Goal: Transaction & Acquisition: Purchase product/service

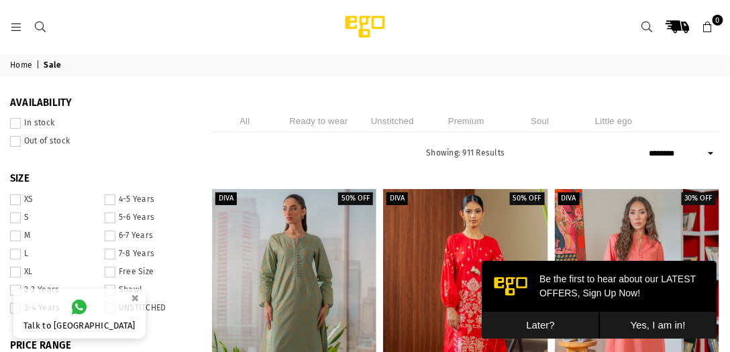
click at [708, 159] on select "**********" at bounding box center [683, 154] width 74 height 16
select select "**********"
click at [646, 146] on select "**********" at bounding box center [683, 154] width 74 height 16
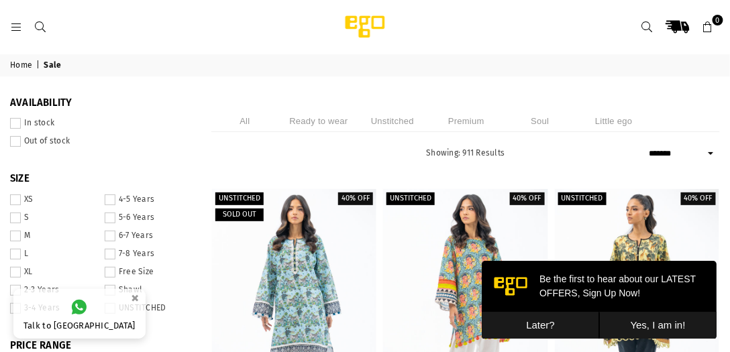
click at [529, 324] on button "Later?" at bounding box center [539, 325] width 117 height 28
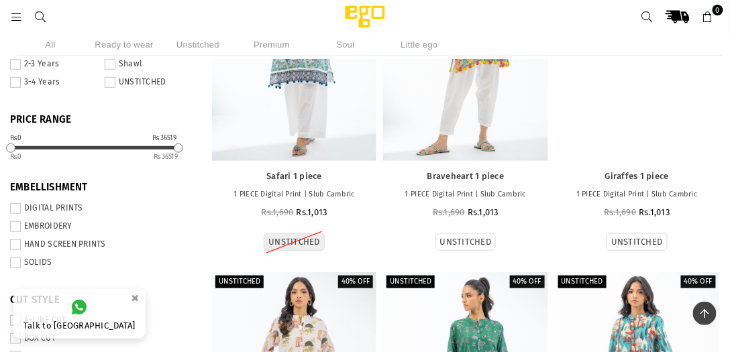
scroll to position [176, 0]
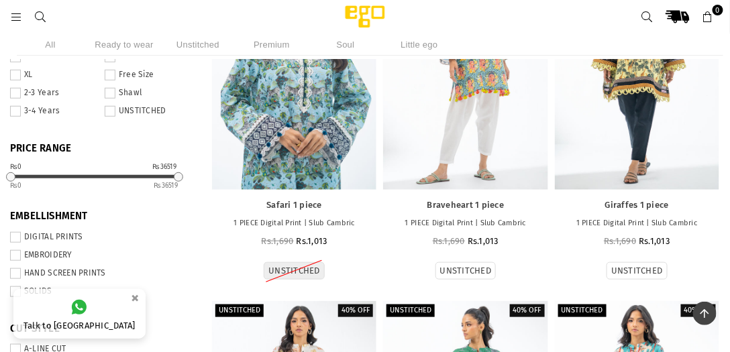
click at [341, 99] on div at bounding box center [294, 66] width 164 height 247
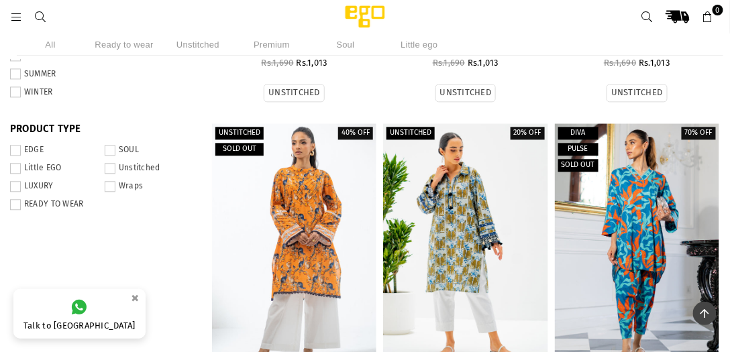
scroll to position [790, 0]
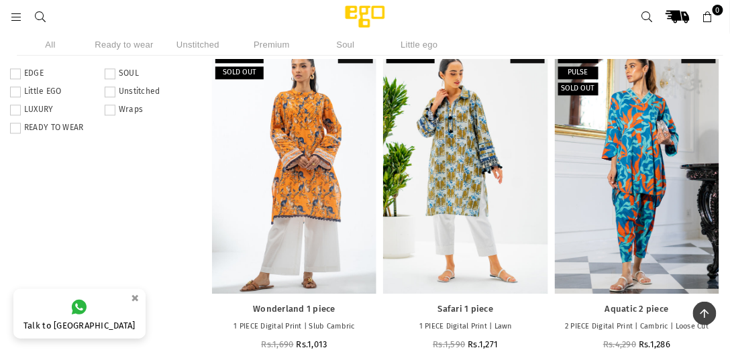
click at [14, 131] on span at bounding box center [15, 128] width 11 height 11
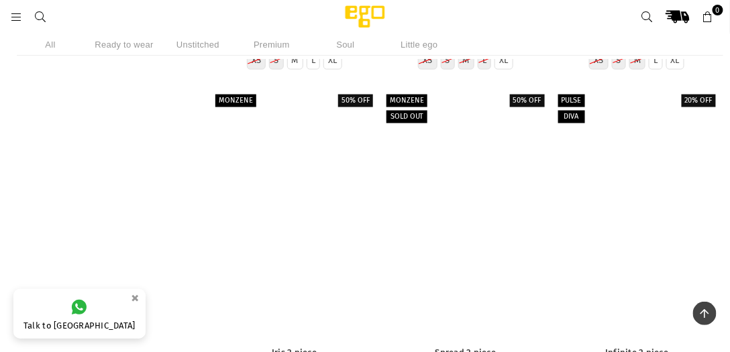
scroll to position [24727, 0]
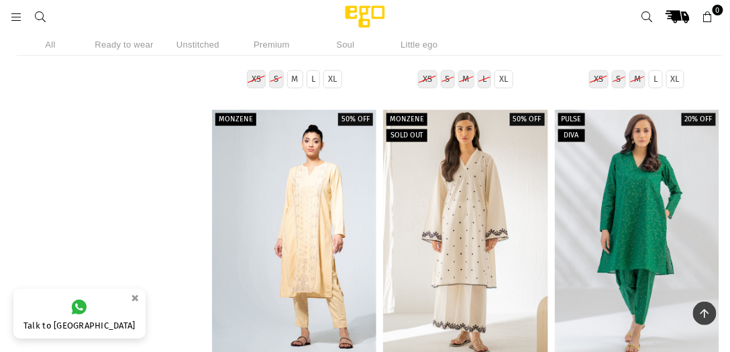
click at [11, 12] on icon at bounding box center [16, 17] width 12 height 12
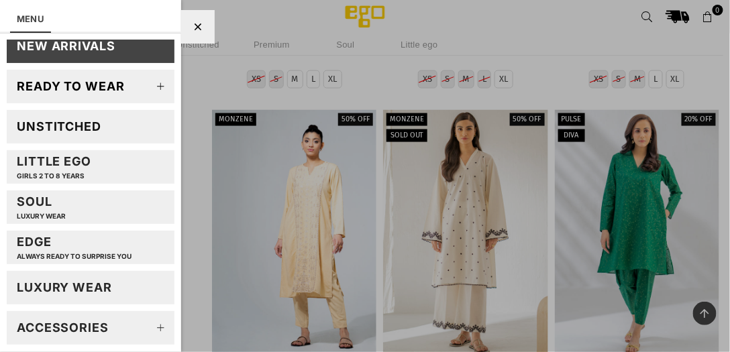
scroll to position [76, 0]
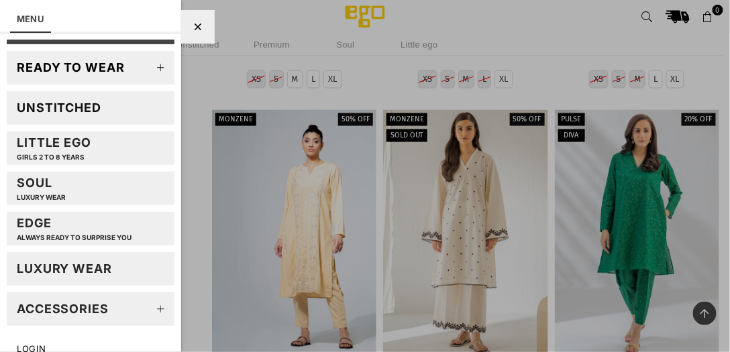
click at [97, 307] on div "Accessories" at bounding box center [63, 308] width 92 height 15
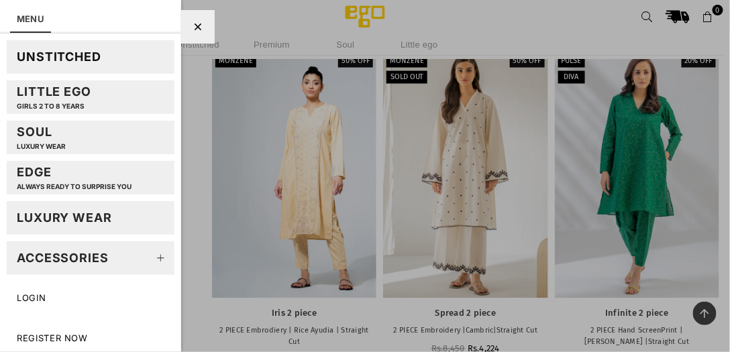
scroll to position [24803, 0]
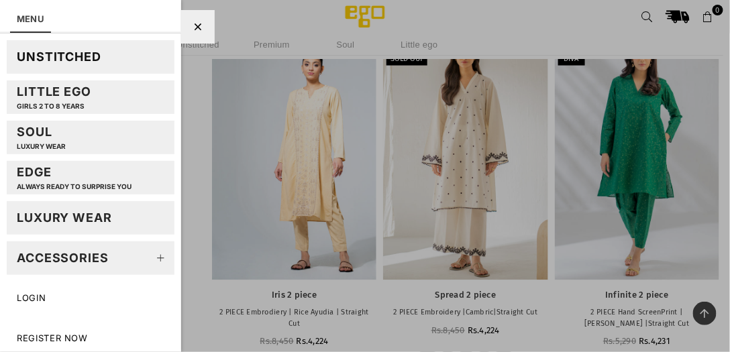
click at [76, 255] on div "Accessories" at bounding box center [63, 257] width 92 height 15
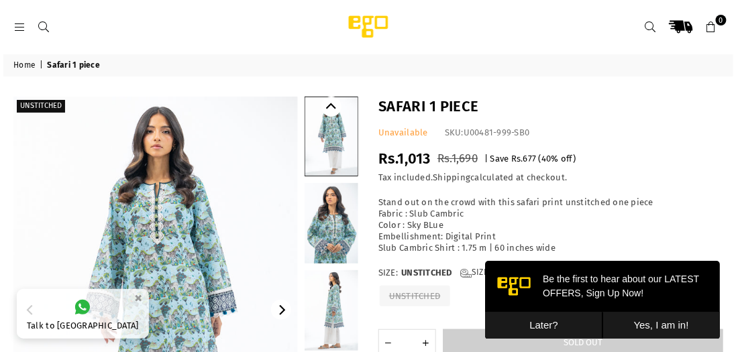
scroll to position [76, 0]
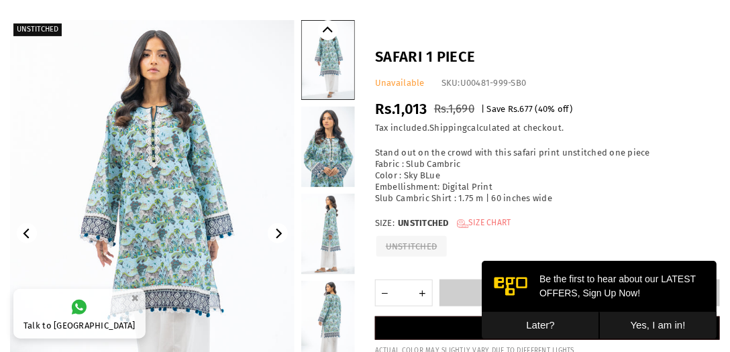
click at [503, 223] on link "Size Chart" at bounding box center [484, 223] width 54 height 11
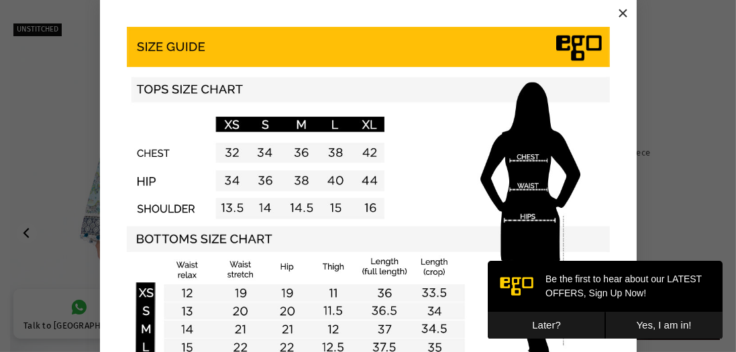
click at [299, 152] on img at bounding box center [368, 208] width 483 height 362
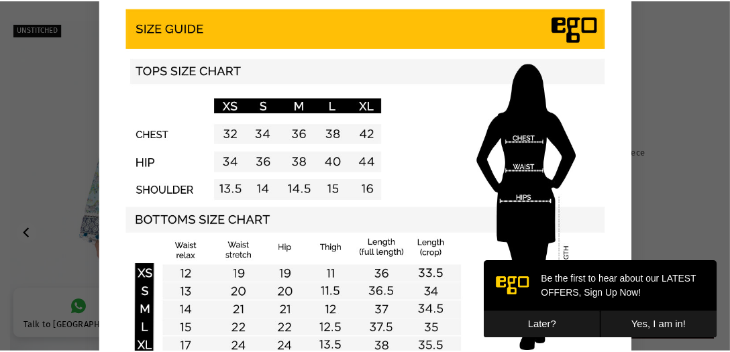
scroll to position [0, 0]
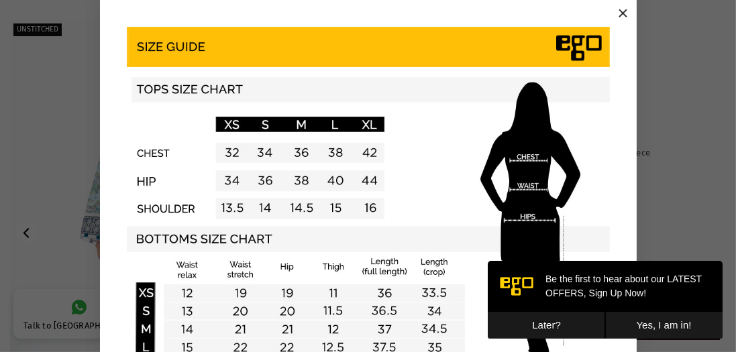
click at [621, 9] on button "×" at bounding box center [623, 13] width 20 height 20
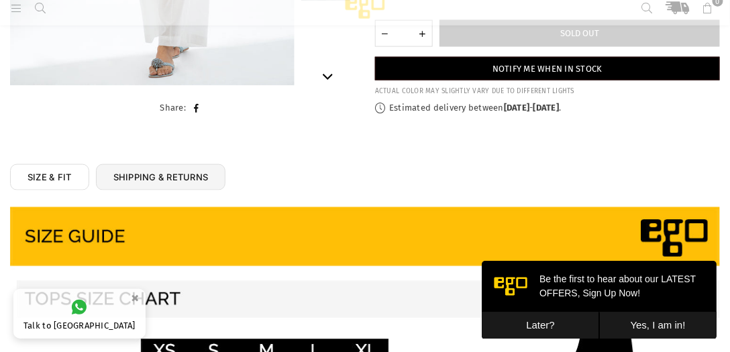
scroll to position [340, 0]
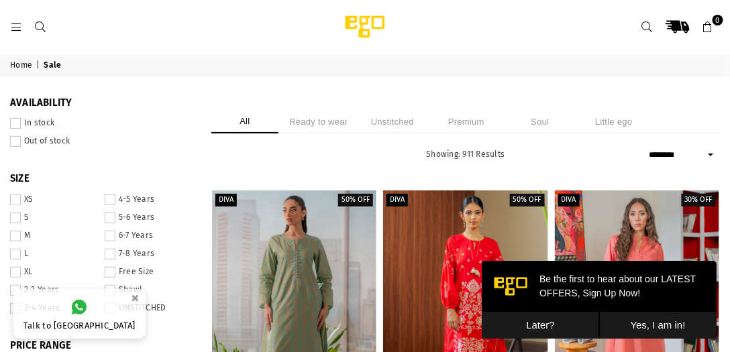
click at [127, 295] on button "×" at bounding box center [135, 298] width 16 height 22
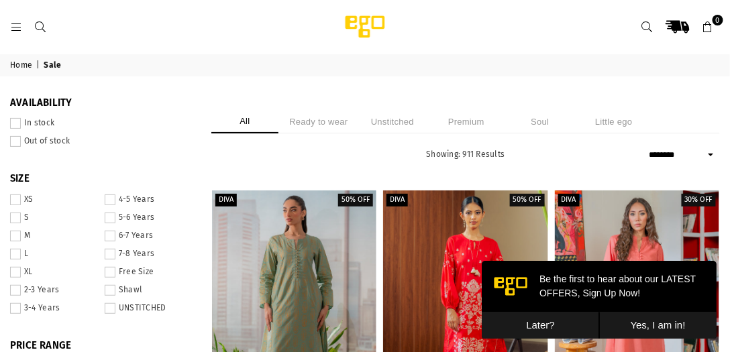
click at [391, 124] on li "Unstitched" at bounding box center [392, 121] width 67 height 23
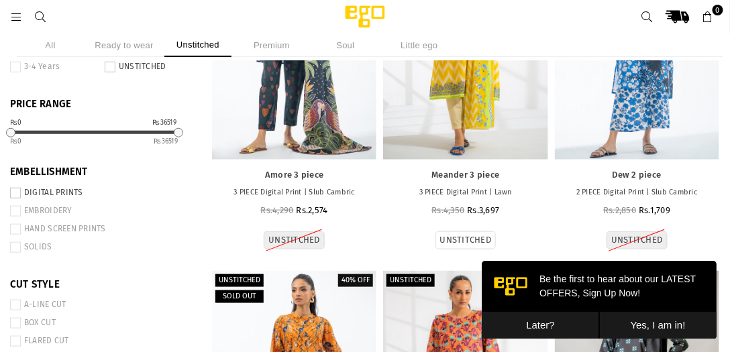
scroll to position [67, 0]
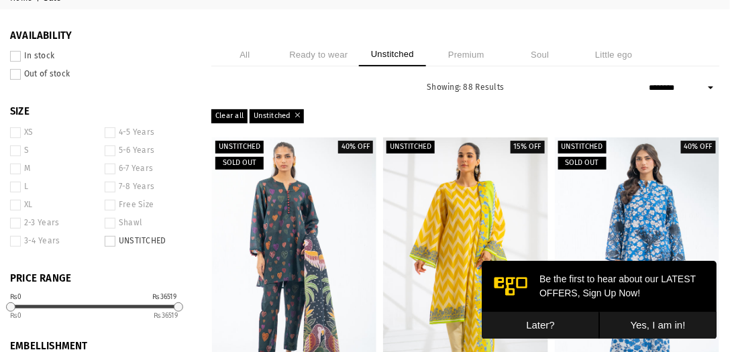
click at [710, 84] on select "**********" at bounding box center [683, 88] width 74 height 16
select select "**********"
click at [646, 80] on select "**********" at bounding box center [683, 88] width 74 height 16
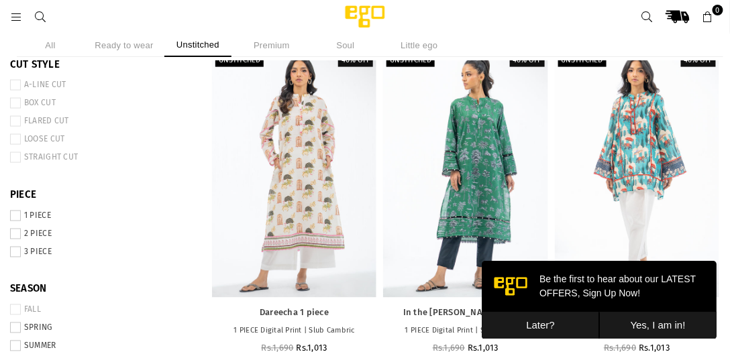
scroll to position [441, 0]
click at [17, 254] on span at bounding box center [15, 251] width 11 height 11
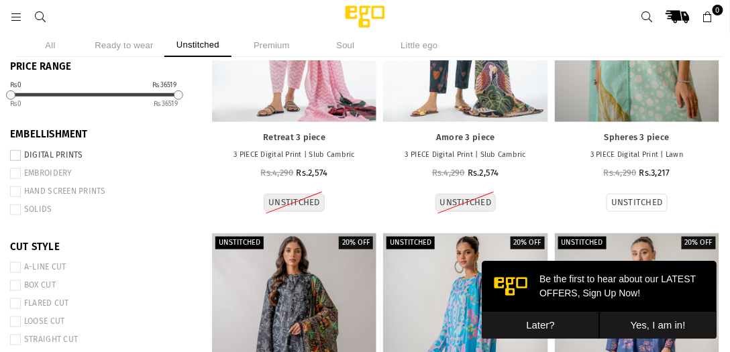
scroll to position [264, 0]
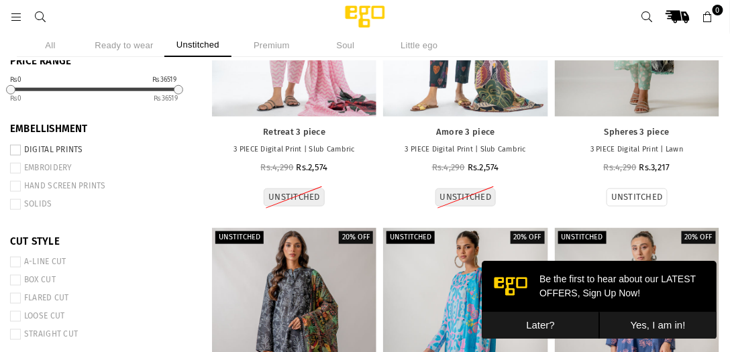
click at [544, 319] on button "Later?" at bounding box center [539, 325] width 117 height 28
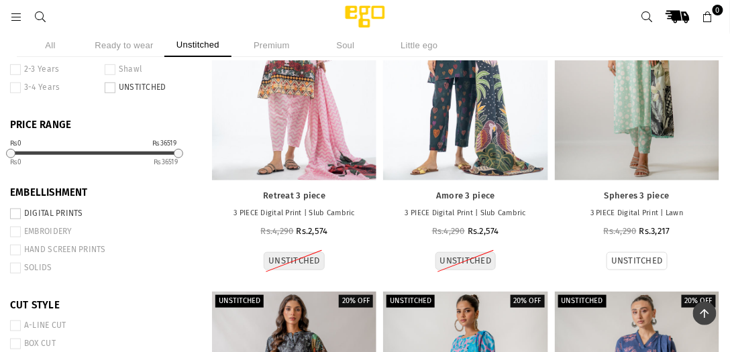
scroll to position [172, 0]
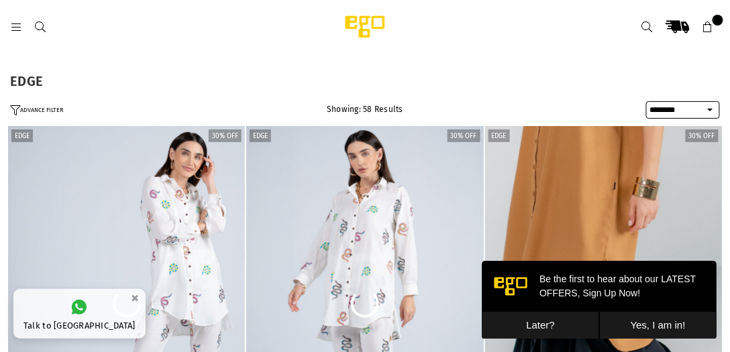
click at [708, 109] on select "**********" at bounding box center [683, 109] width 74 height 17
select select "**********"
click at [646, 101] on select "**********" at bounding box center [683, 109] width 74 height 17
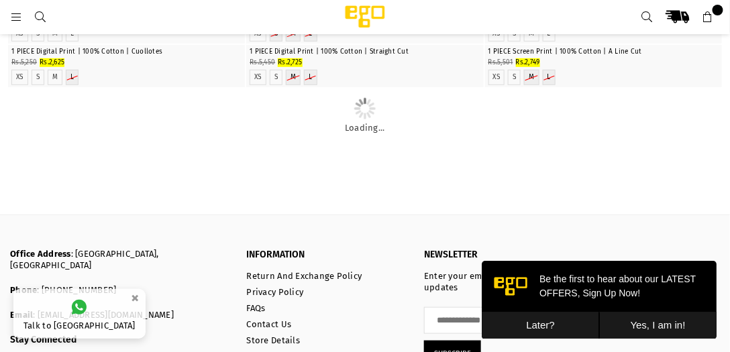
scroll to position [263, 0]
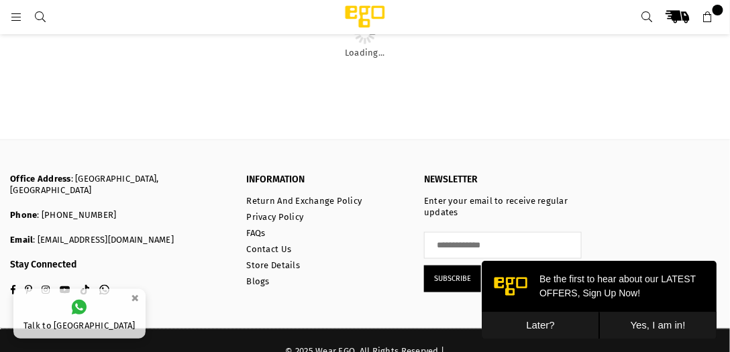
click at [528, 317] on button "Later?" at bounding box center [539, 325] width 117 height 28
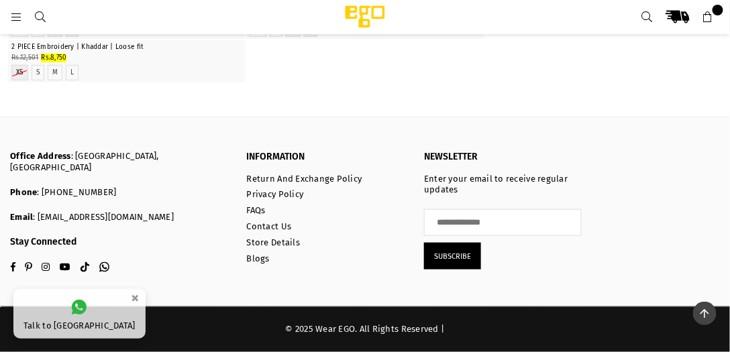
scroll to position [7284, 0]
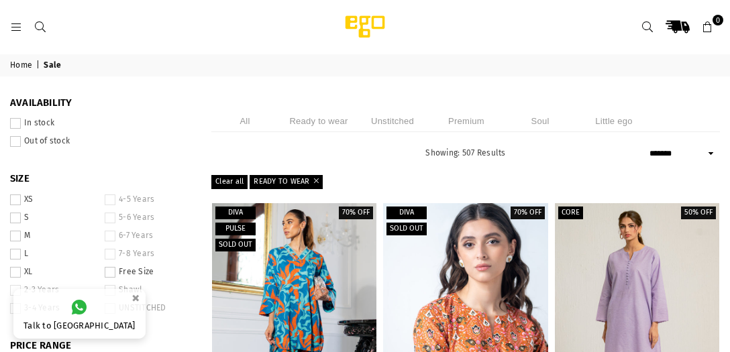
select select "**********"
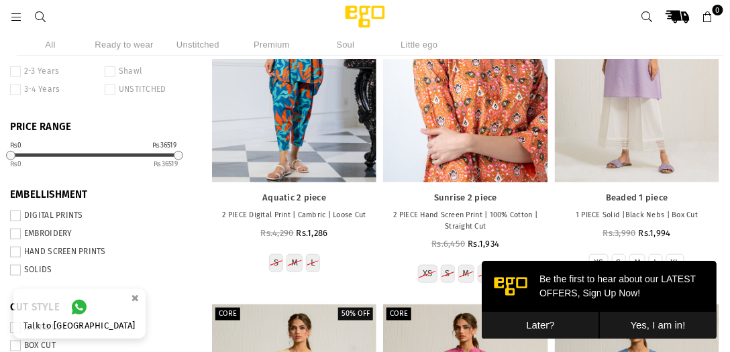
scroll to position [110, 0]
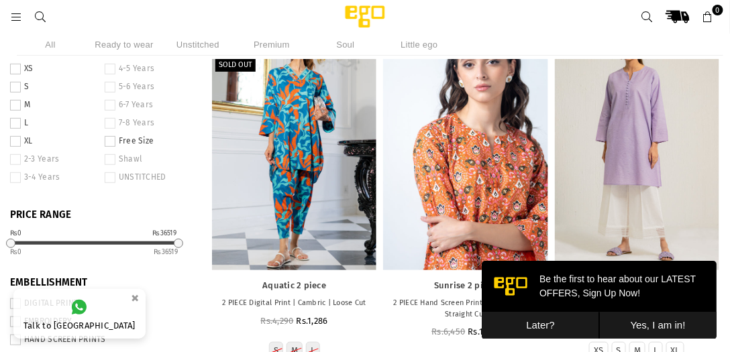
click at [270, 96] on div at bounding box center [294, 146] width 164 height 247
click at [545, 321] on button "Later?" at bounding box center [539, 325] width 117 height 28
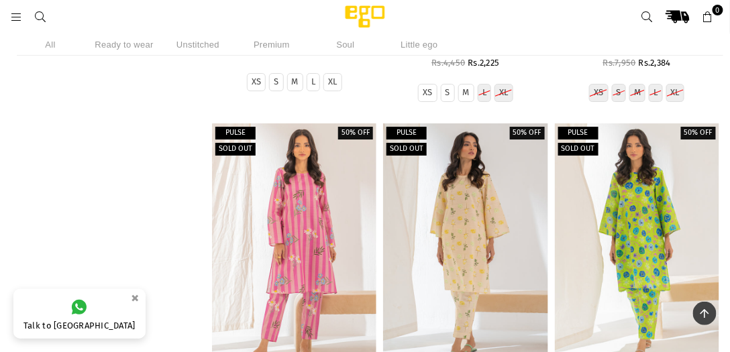
scroll to position [1183, 0]
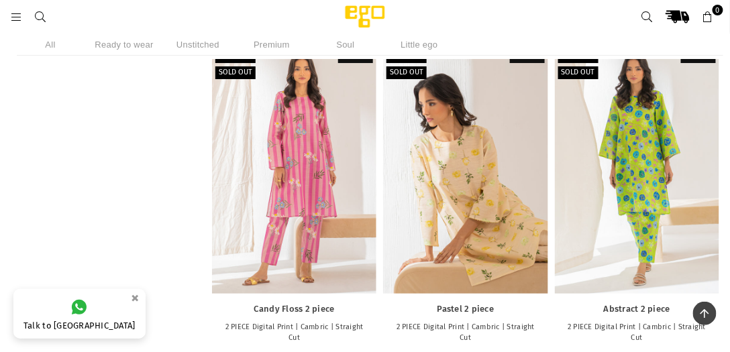
click at [478, 174] on div at bounding box center [465, 170] width 164 height 247
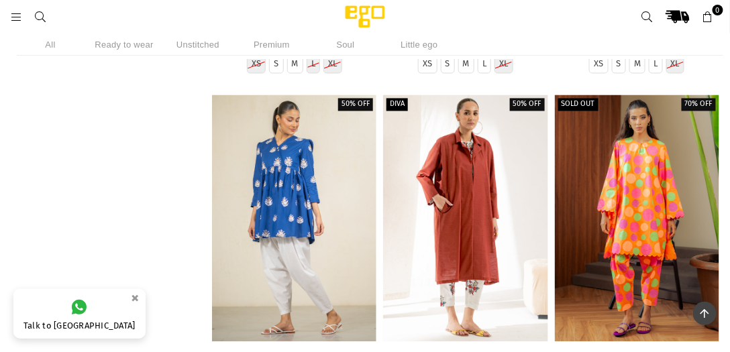
scroll to position [1950, 0]
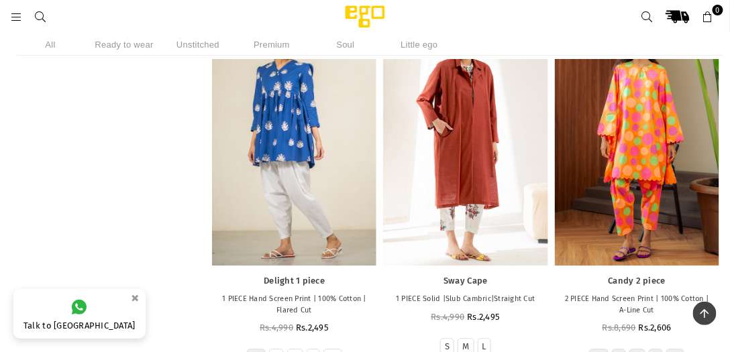
click at [626, 195] on div at bounding box center [637, 142] width 164 height 247
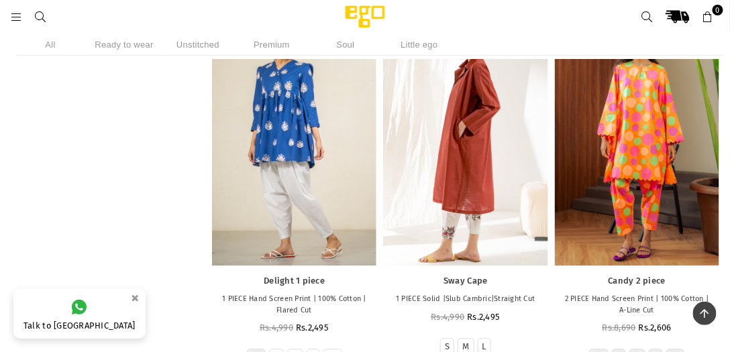
click at [457, 159] on div at bounding box center [465, 142] width 164 height 247
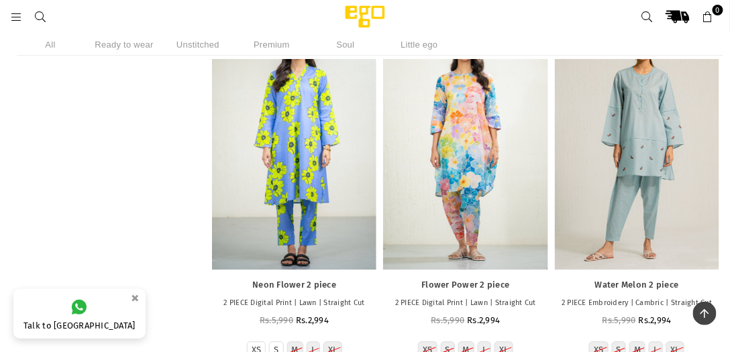
scroll to position [4557, 0]
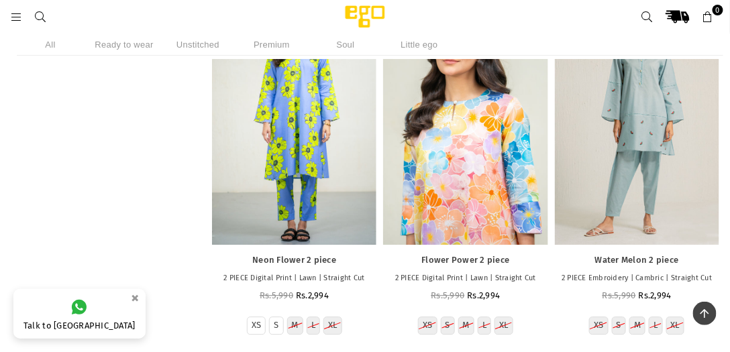
click at [490, 117] on div at bounding box center [465, 121] width 164 height 247
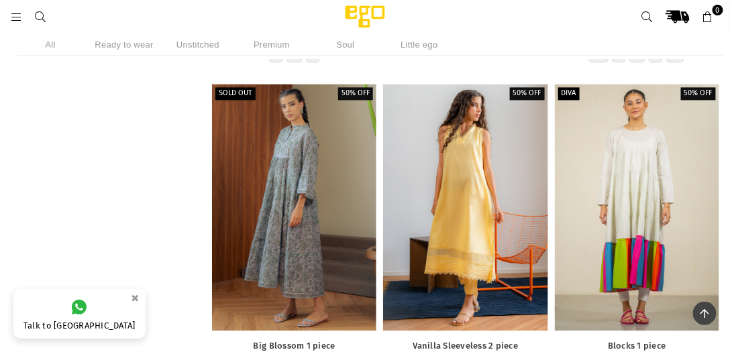
scroll to position [9769, 0]
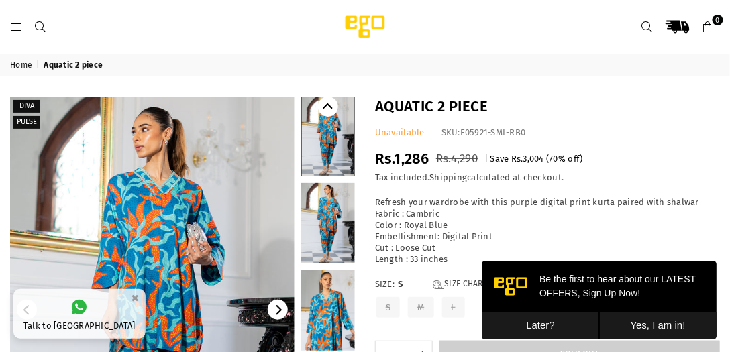
click at [526, 326] on button "Later?" at bounding box center [539, 325] width 117 height 28
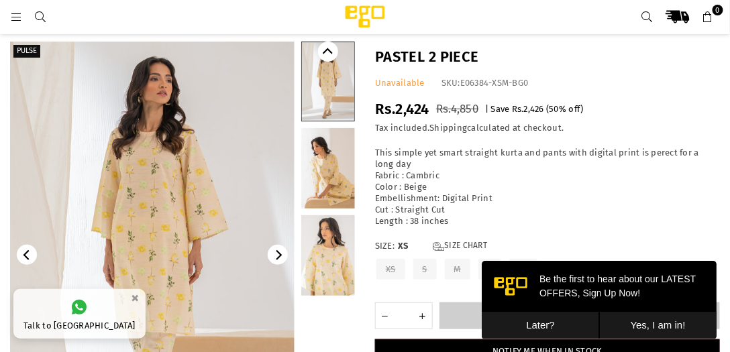
scroll to position [34, 0]
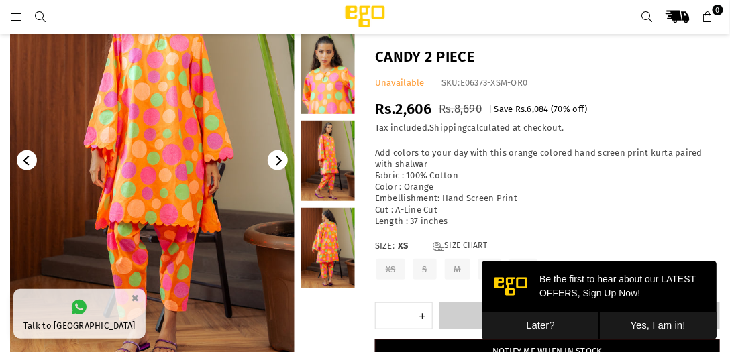
scroll to position [110, 0]
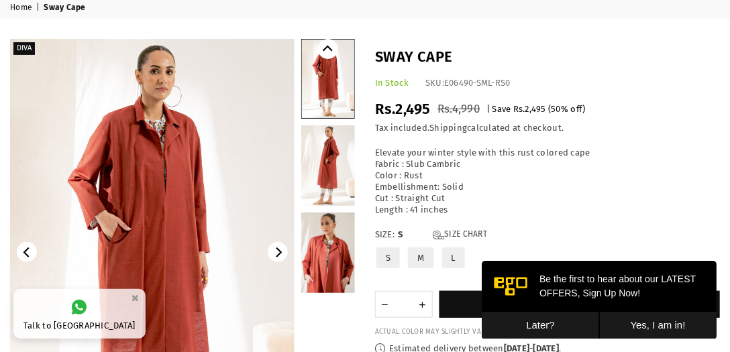
scroll to position [76, 0]
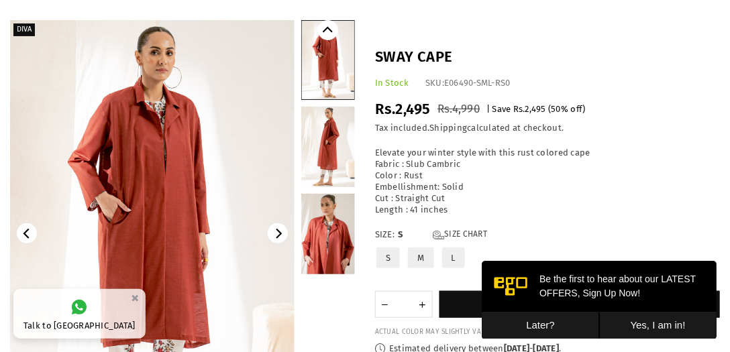
click at [538, 325] on button "Later?" at bounding box center [539, 325] width 117 height 28
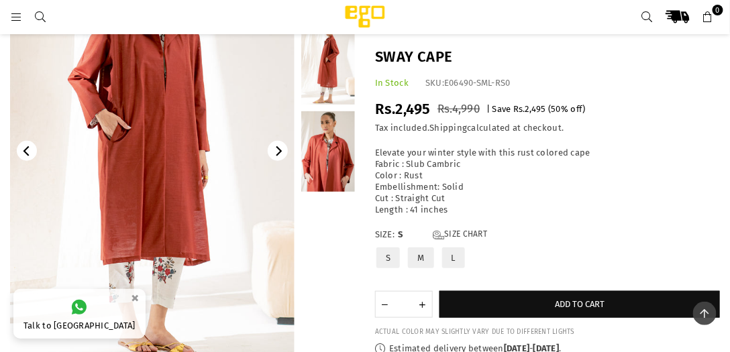
scroll to position [110, 0]
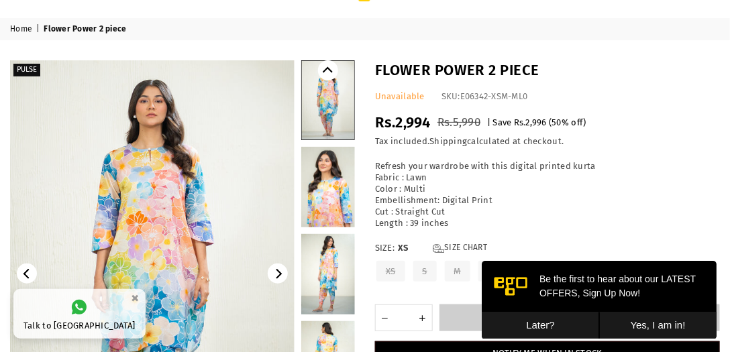
scroll to position [34, 0]
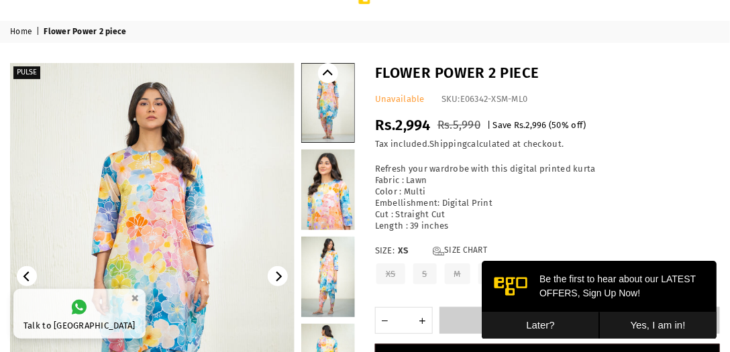
click at [537, 321] on button "Later?" at bounding box center [539, 325] width 117 height 28
